Goal: Task Accomplishment & Management: Use online tool/utility

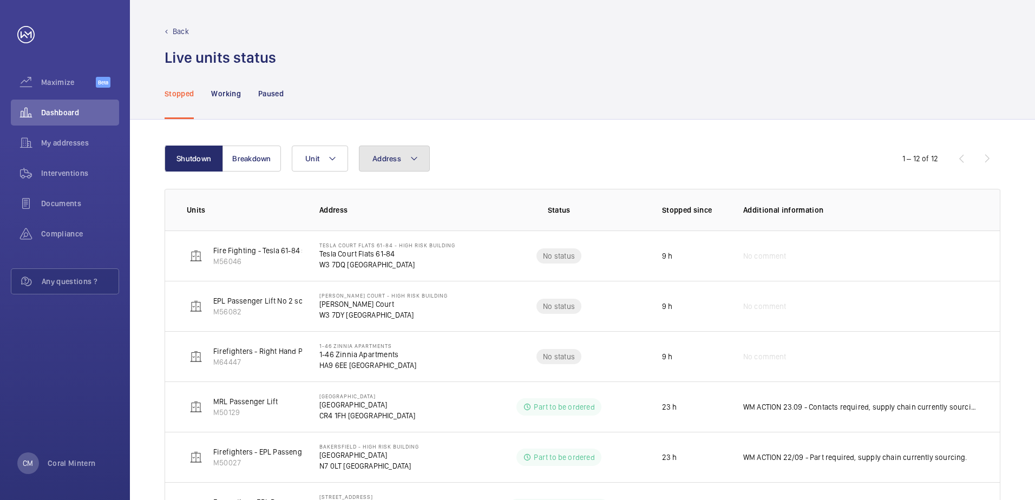
click at [415, 155] on mat-icon at bounding box center [414, 158] width 9 height 13
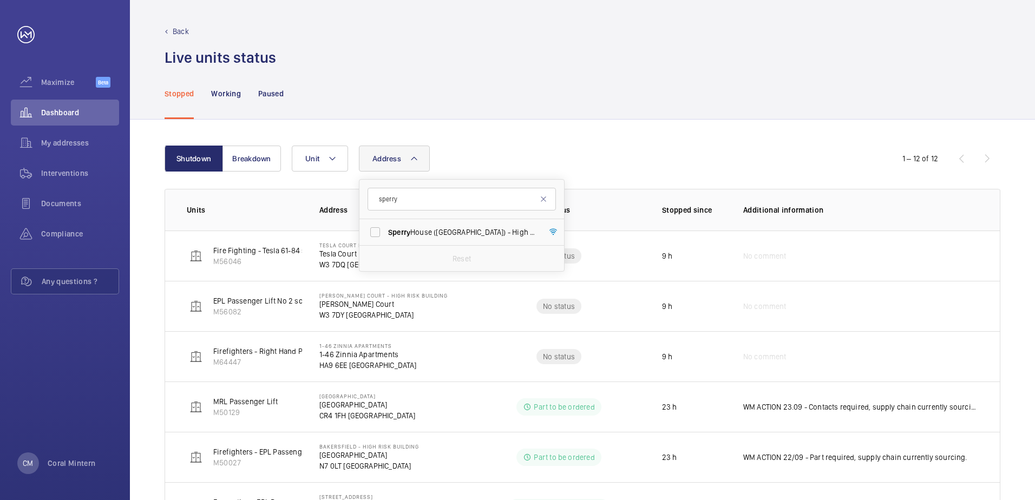
type input "sperry"
click at [468, 236] on span "[GEOGRAPHIC_DATA] ([GEOGRAPHIC_DATA]) - High Risk Building - [GEOGRAPHIC_DATA] …" at bounding box center [462, 232] width 149 height 11
click at [386, 236] on input "[GEOGRAPHIC_DATA] ([GEOGRAPHIC_DATA]) - High Risk Building - [GEOGRAPHIC_DATA] …" at bounding box center [375, 232] width 22 height 22
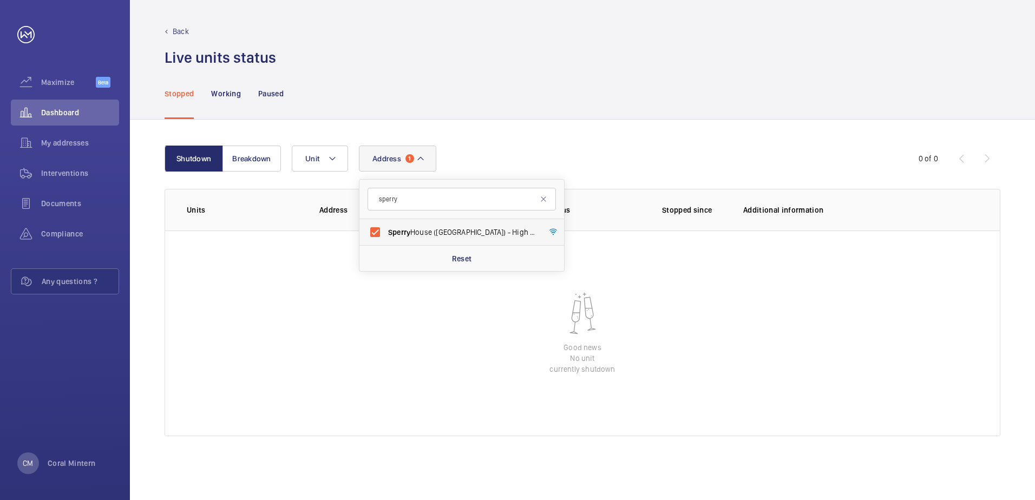
click at [477, 228] on span "[GEOGRAPHIC_DATA] ([GEOGRAPHIC_DATA]) - High Risk Building - [GEOGRAPHIC_DATA] …" at bounding box center [462, 232] width 149 height 11
click at [386, 228] on input "[GEOGRAPHIC_DATA] ([GEOGRAPHIC_DATA]) - High Risk Building - [GEOGRAPHIC_DATA] …" at bounding box center [375, 232] width 22 height 22
checkbox input "false"
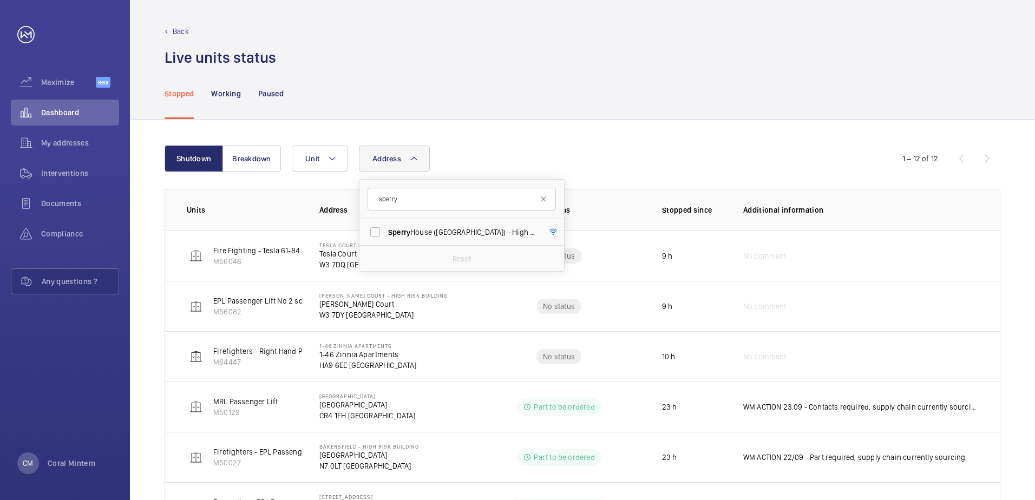
drag, startPoint x: 441, startPoint y: 186, endPoint x: 401, endPoint y: 188, distance: 39.6
click at [402, 187] on form "sperry" at bounding box center [461, 200] width 205 height 40
drag, startPoint x: 378, startPoint y: 197, endPoint x: 415, endPoint y: 197, distance: 36.3
click at [415, 197] on input "sperry" at bounding box center [462, 199] width 188 height 23
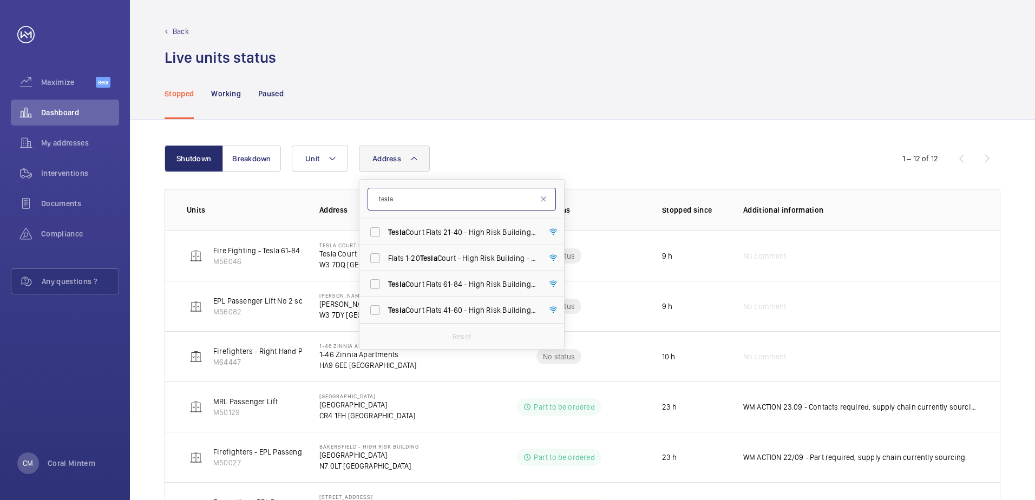
type input "tesla"
click at [467, 232] on span "Tesla Court Flats 21-40 - High Risk Building - [STREET_ADDRESS]" at bounding box center [462, 232] width 149 height 11
click at [386, 232] on input "Tesla Court Flats 21-40 - High Risk Building - [STREET_ADDRESS]" at bounding box center [375, 232] width 22 height 22
checkbox input "true"
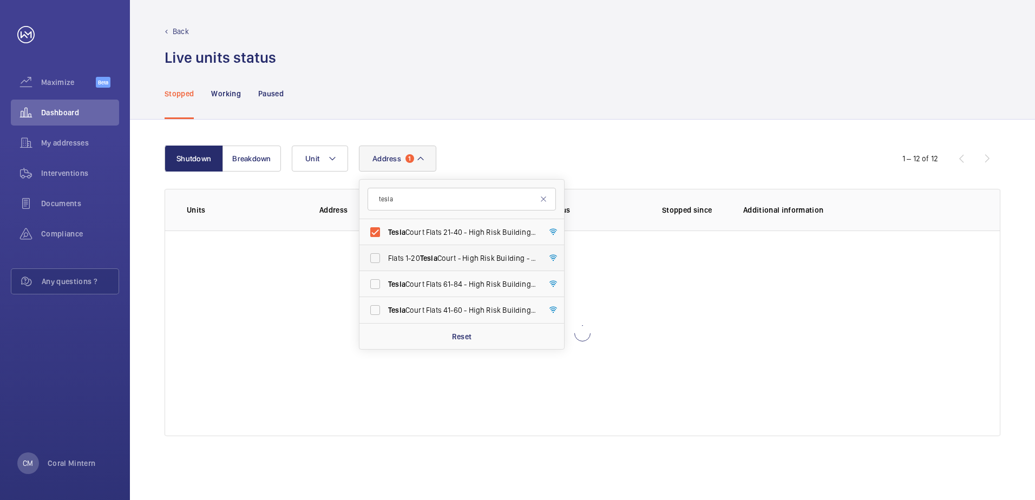
click at [466, 256] on span "Flats 1-20 Tesla Court - High Risk Building - Flats [STREET_ADDRESS]" at bounding box center [462, 258] width 149 height 11
click at [386, 256] on input "Flats 1-20 Tesla Court - High Risk Building - Flats [STREET_ADDRESS]" at bounding box center [375, 258] width 22 height 22
checkbox input "true"
click at [466, 284] on span "Tesla Court Flats [STREET_ADDRESS]" at bounding box center [462, 284] width 149 height 11
click at [386, 284] on input "Tesla Court Flats [STREET_ADDRESS]" at bounding box center [375, 284] width 22 height 22
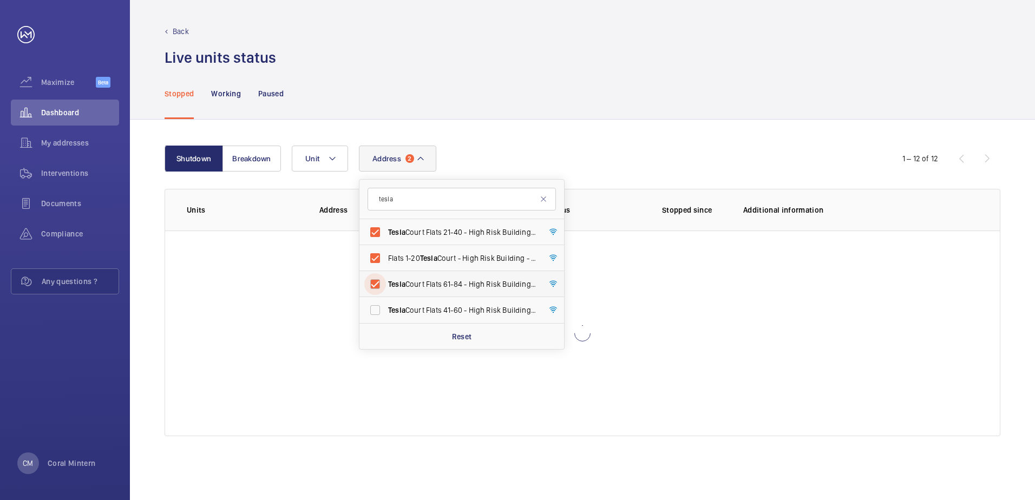
checkbox input "true"
click at [457, 320] on label "Tesla Court Flats [STREET_ADDRESS]" at bounding box center [453, 310] width 188 height 26
click at [386, 320] on input "Tesla Court Flats [STREET_ADDRESS]" at bounding box center [375, 310] width 22 height 22
checkbox input "true"
click at [449, 228] on span "Tesla Court Flats 21-40 - High Risk Building - [STREET_ADDRESS]" at bounding box center [462, 232] width 149 height 11
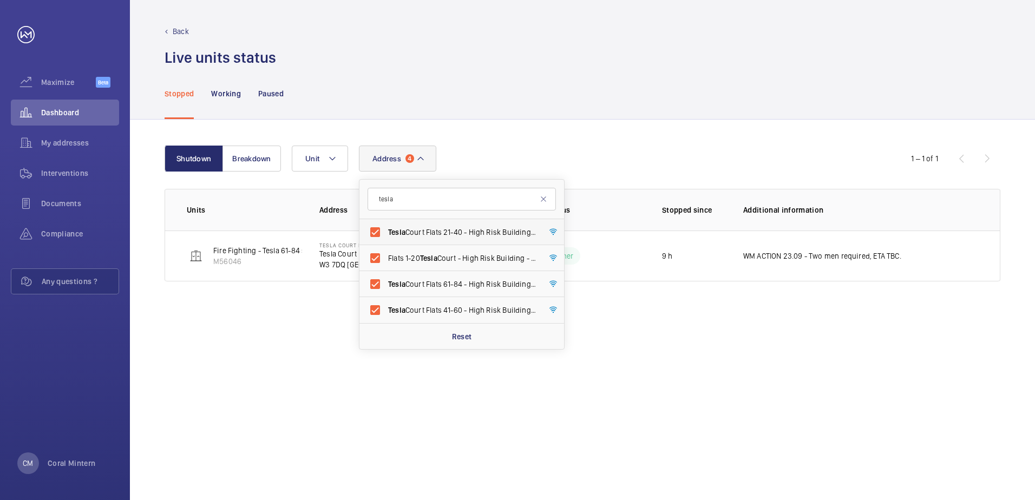
click at [386, 228] on input "Tesla Court Flats 21-40 - High Risk Building - [STREET_ADDRESS]" at bounding box center [375, 232] width 22 height 22
checkbox input "false"
click at [454, 263] on span "Flats 1-20 Tesla Court - High Risk Building - Flats [STREET_ADDRESS]" at bounding box center [462, 258] width 149 height 11
click at [386, 263] on input "Flats 1-20 Tesla Court - High Risk Building - Flats [STREET_ADDRESS]" at bounding box center [375, 258] width 22 height 22
checkbox input "false"
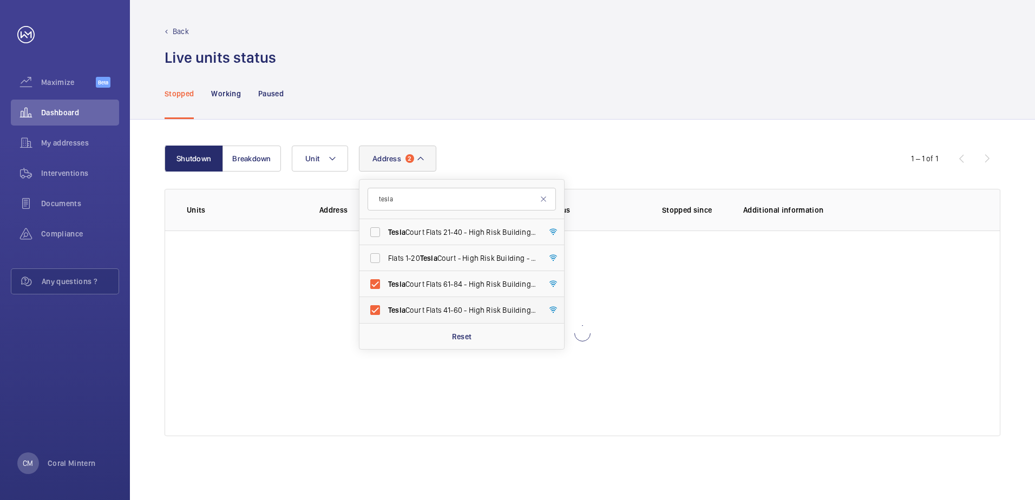
drag, startPoint x: 456, startPoint y: 283, endPoint x: 456, endPoint y: 313, distance: 30.9
click at [456, 283] on span "Tesla Court Flats [STREET_ADDRESS]" at bounding box center [462, 284] width 149 height 11
click at [386, 283] on input "Tesla Court Flats [STREET_ADDRESS]" at bounding box center [375, 284] width 22 height 22
checkbox input "false"
click at [456, 314] on span "Tesla Court Flats [STREET_ADDRESS]" at bounding box center [462, 310] width 149 height 11
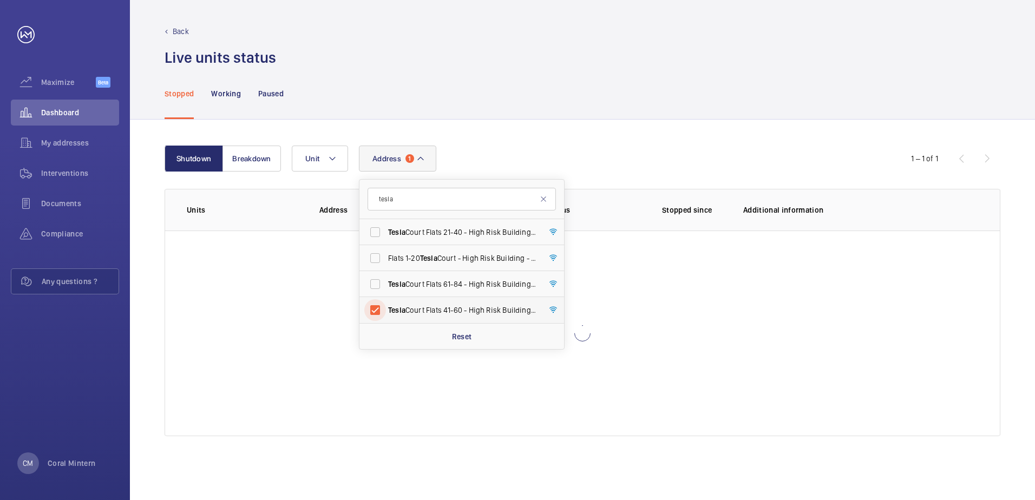
click at [386, 314] on input "Tesla Court Flats [STREET_ADDRESS]" at bounding box center [375, 310] width 22 height 22
checkbox input "false"
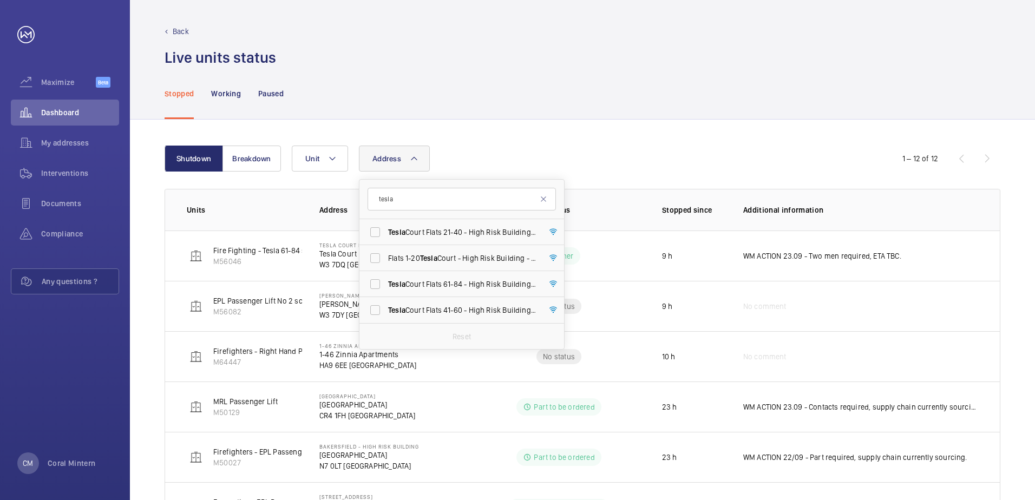
click at [492, 124] on div "Shutdown Breakdown Address tesla Tesla Court Flats 21-40 - High Risk Building -…" at bounding box center [582, 491] width 905 height 742
